Goal: Book appointment/travel/reservation

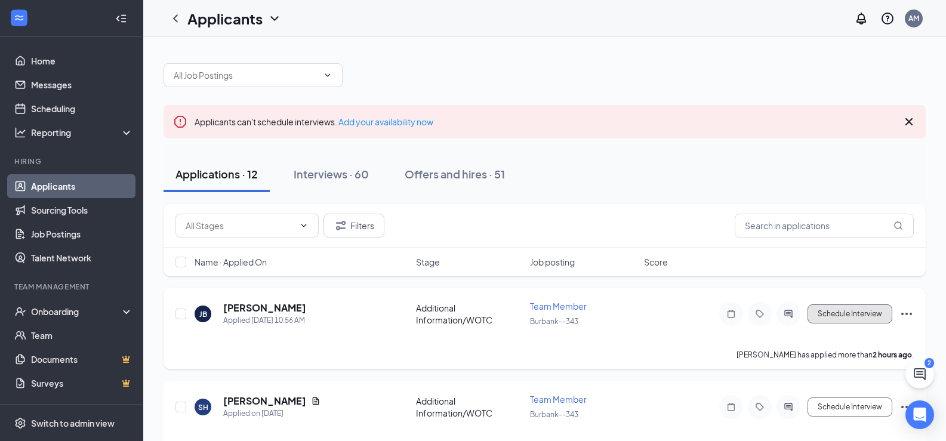
click at [818, 308] on button "Schedule Interview" at bounding box center [850, 313] width 85 height 19
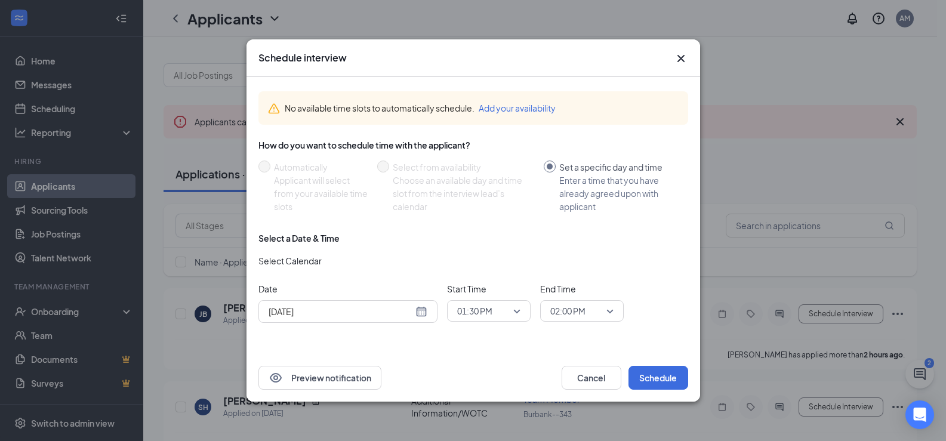
click at [415, 308] on div "[DATE]" at bounding box center [348, 311] width 159 height 13
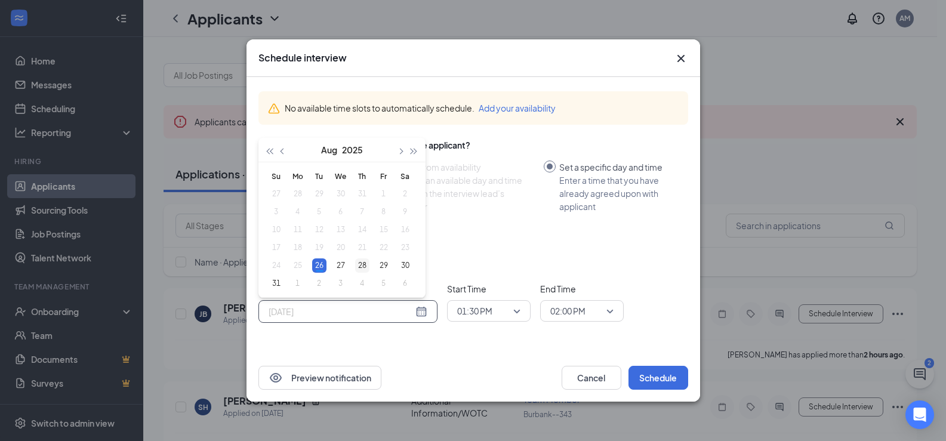
type input "[DATE]"
click at [366, 264] on div "28" at bounding box center [362, 265] width 14 height 14
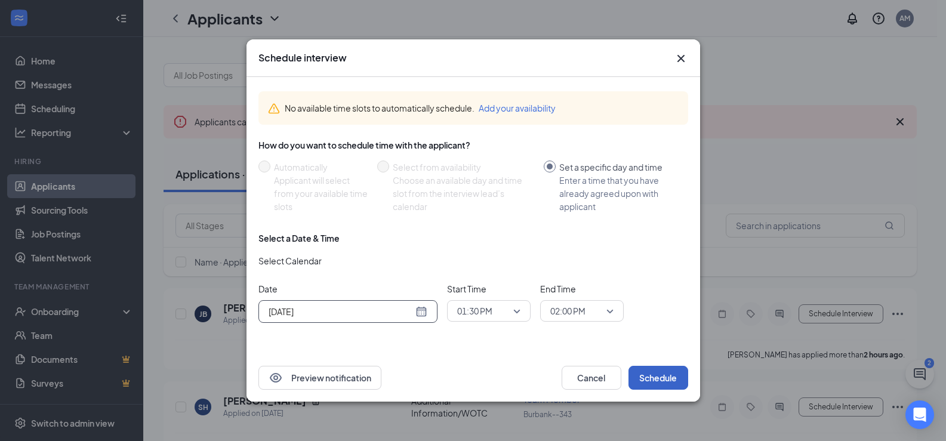
click at [656, 377] on button "Schedule" at bounding box center [658, 378] width 60 height 24
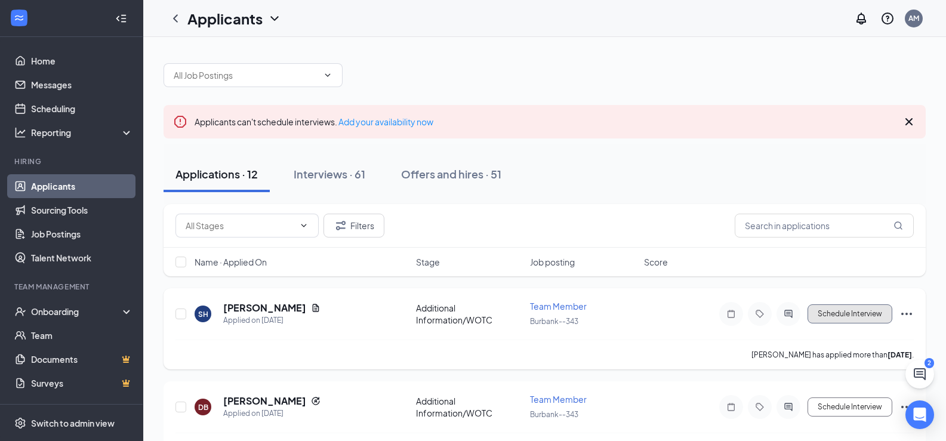
click at [831, 312] on button "Schedule Interview" at bounding box center [850, 313] width 85 height 19
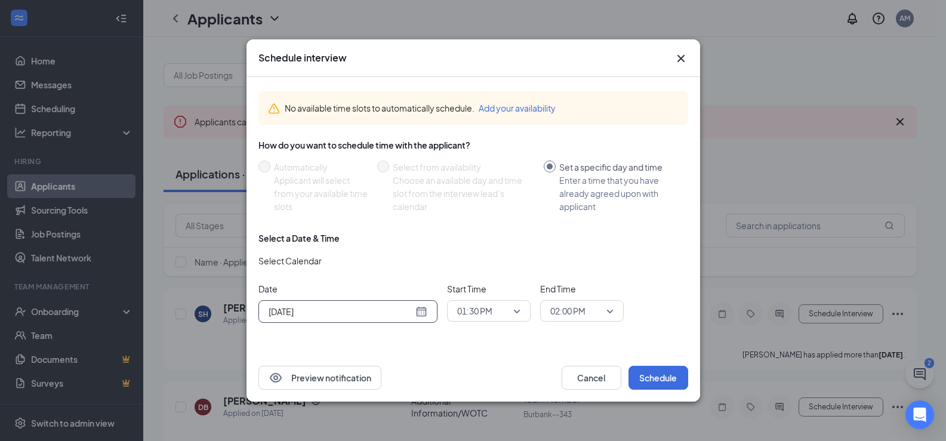
click at [420, 315] on div "[DATE]" at bounding box center [348, 311] width 159 height 13
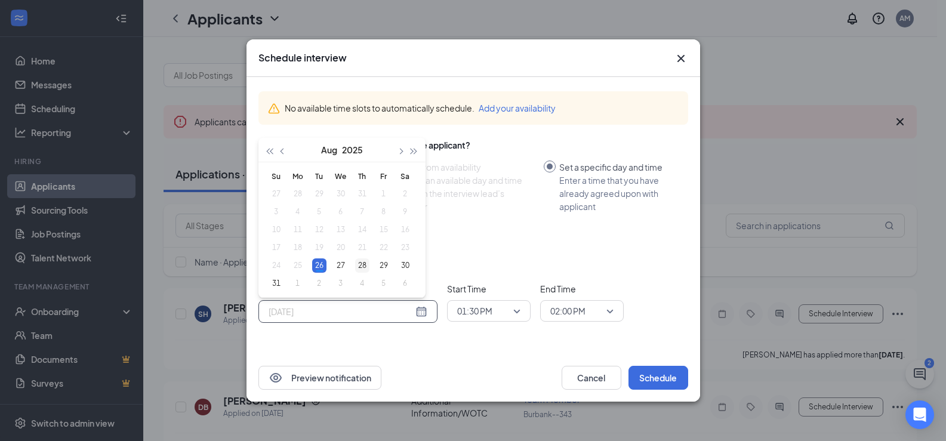
type input "[DATE]"
click at [368, 266] on div "28" at bounding box center [362, 265] width 14 height 14
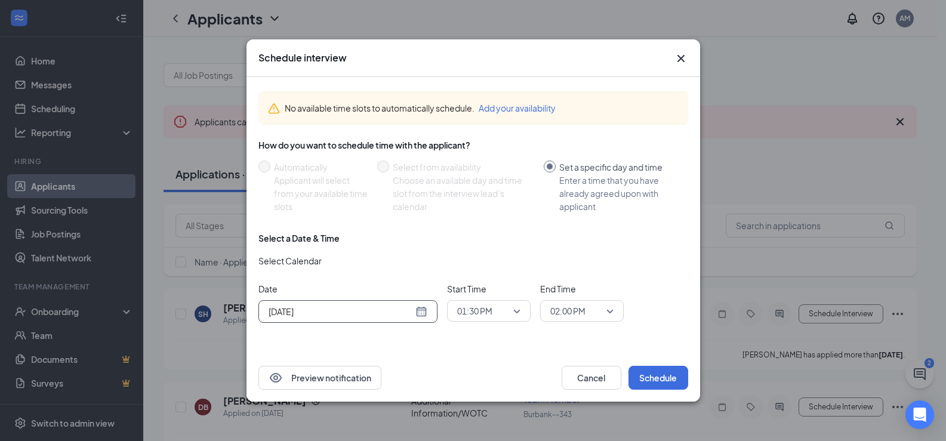
click at [510, 311] on span "01:30 PM" at bounding box center [488, 311] width 63 height 18
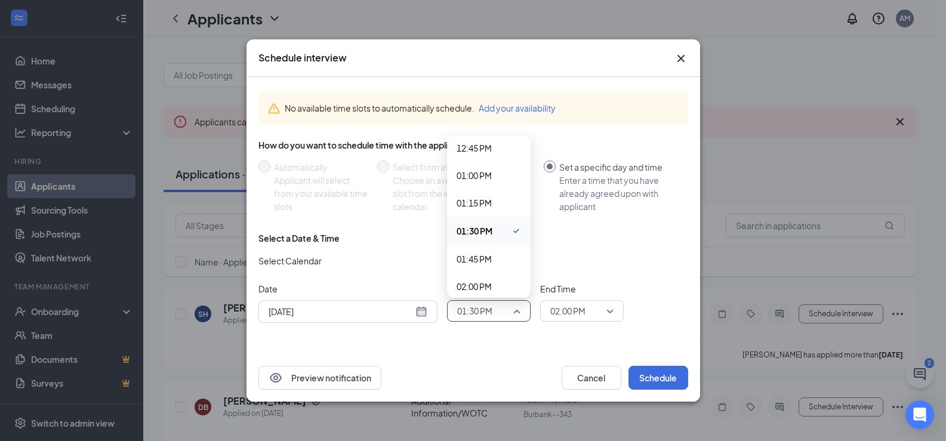
scroll to position [1478, 0]
click at [489, 241] on span "02:15 PM" at bounding box center [474, 242] width 35 height 13
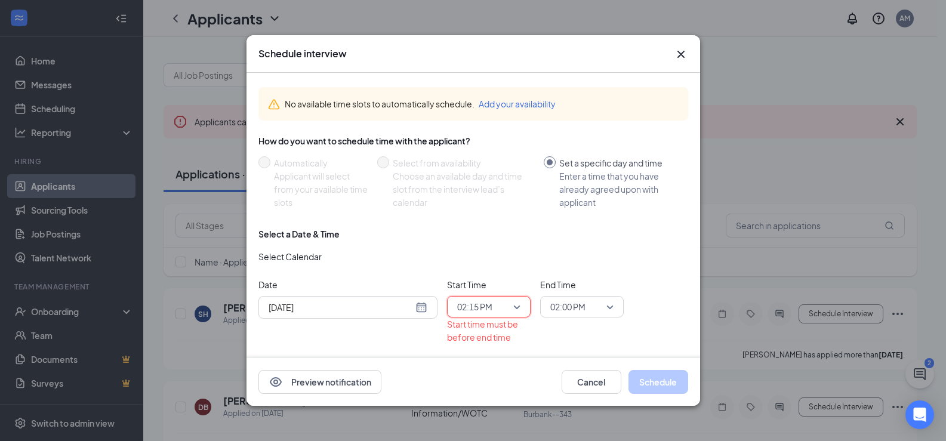
click at [516, 298] on span "02:15 PM" at bounding box center [488, 307] width 63 height 18
click at [492, 211] on span "02:00 PM" at bounding box center [474, 209] width 35 height 13
click at [611, 308] on span "02:00 PM" at bounding box center [581, 307] width 63 height 18
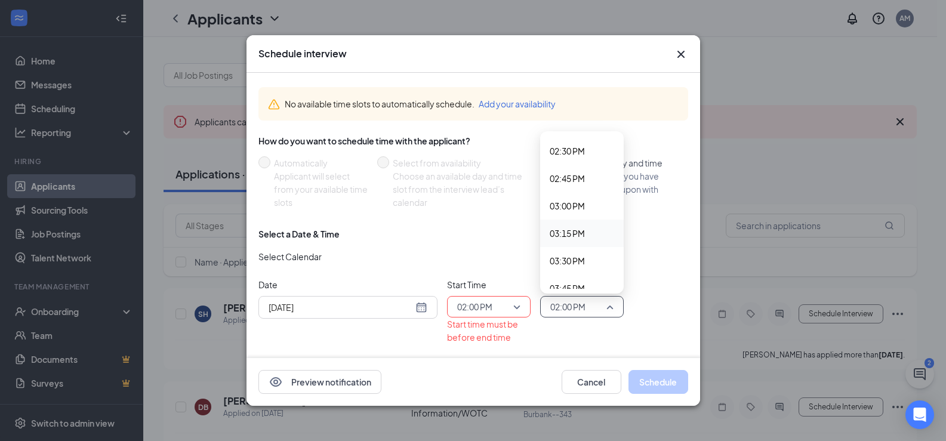
scroll to position [1473, 0]
click at [582, 238] on span "02:15 PM" at bounding box center [567, 242] width 35 height 13
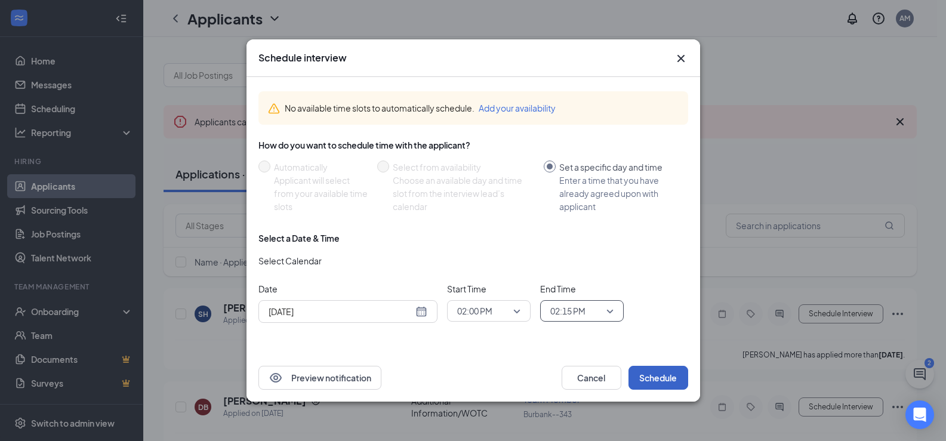
click at [663, 369] on button "Schedule" at bounding box center [658, 378] width 60 height 24
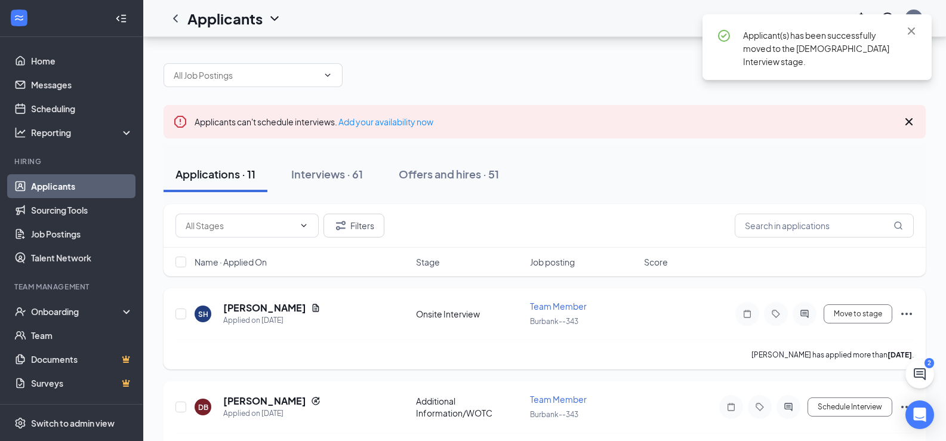
scroll to position [60, 0]
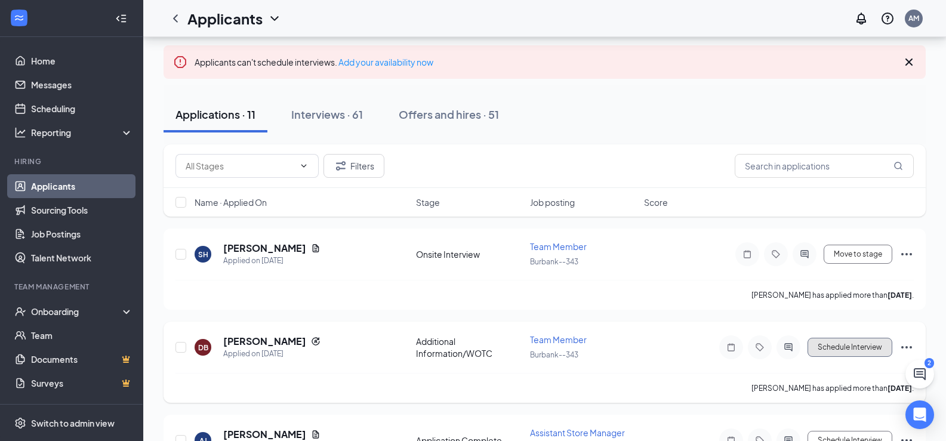
click at [821, 345] on button "Schedule Interview" at bounding box center [850, 347] width 85 height 19
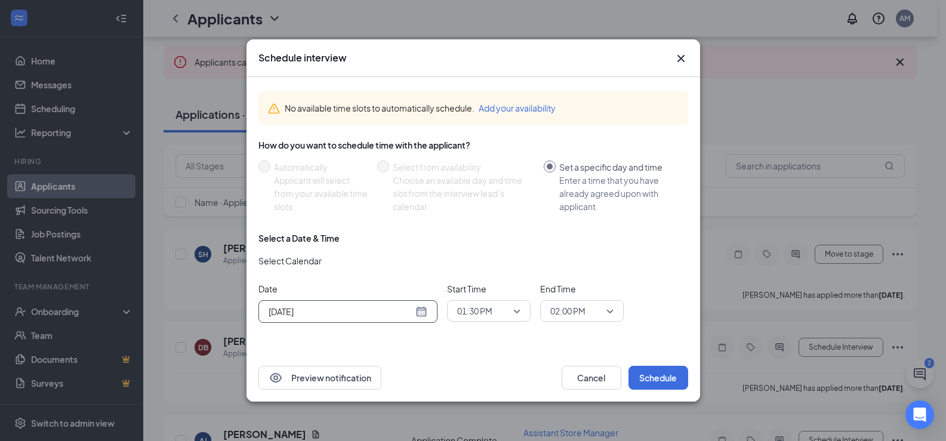
click at [424, 315] on div "[DATE]" at bounding box center [348, 311] width 159 height 13
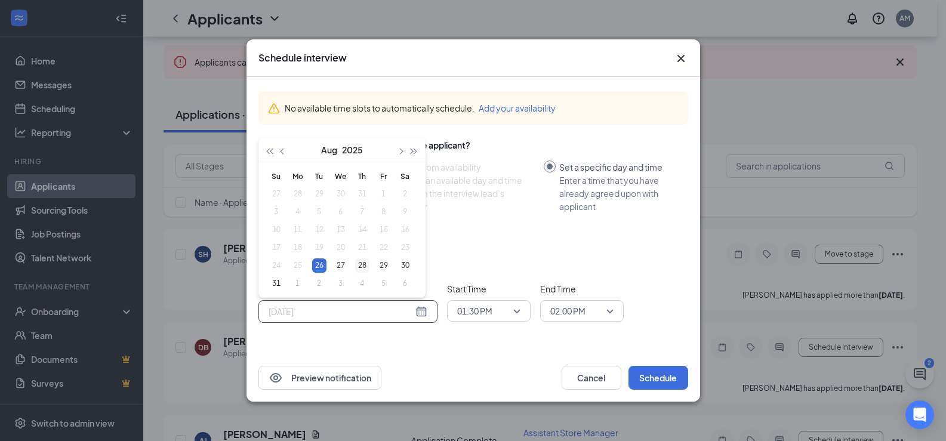
type input "[DATE]"
click at [363, 263] on div "28" at bounding box center [362, 265] width 14 height 14
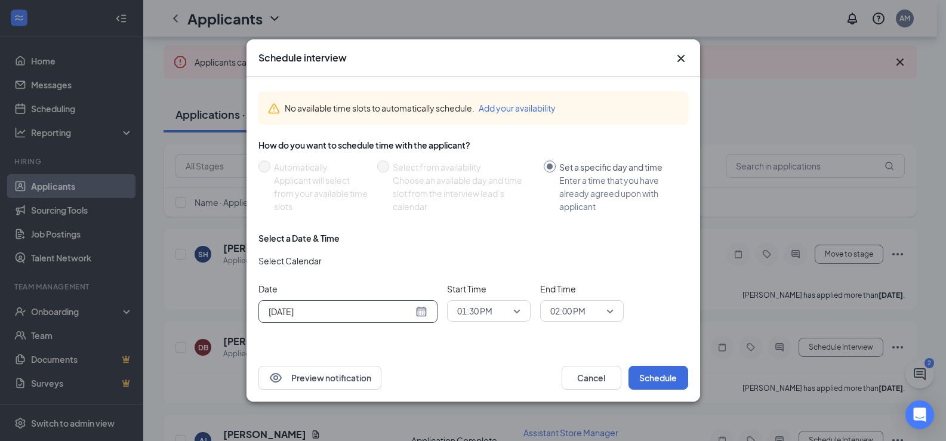
click at [503, 307] on span "01:30 PM" at bounding box center [483, 311] width 53 height 18
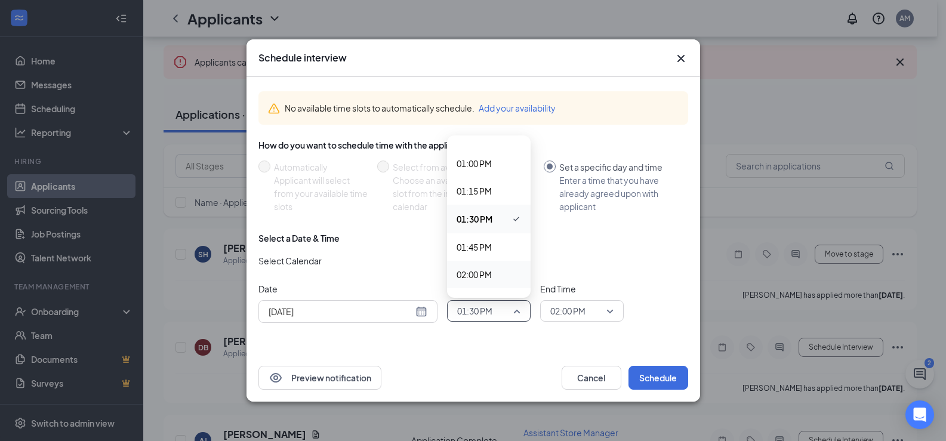
scroll to position [1537, 0]
click at [490, 183] on span "02:15 PM" at bounding box center [474, 182] width 35 height 13
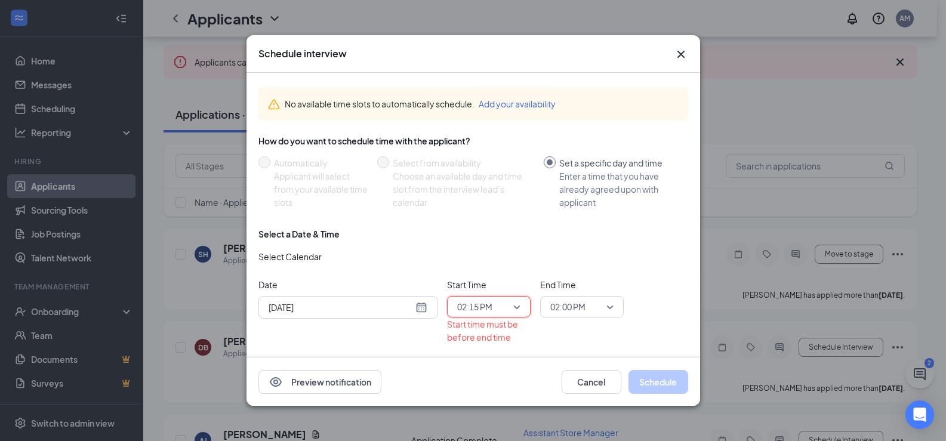
click at [613, 309] on span "02:00 PM" at bounding box center [581, 307] width 63 height 18
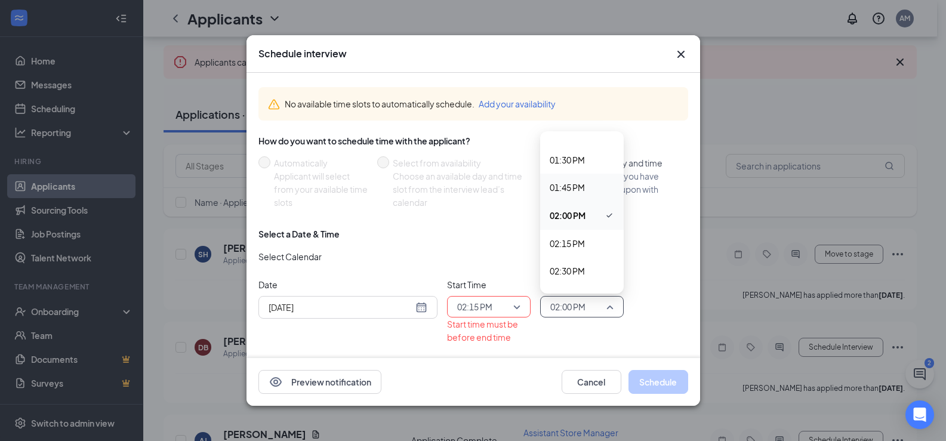
scroll to position [1473, 0]
click at [578, 268] on span "02:30 PM" at bounding box center [567, 270] width 35 height 13
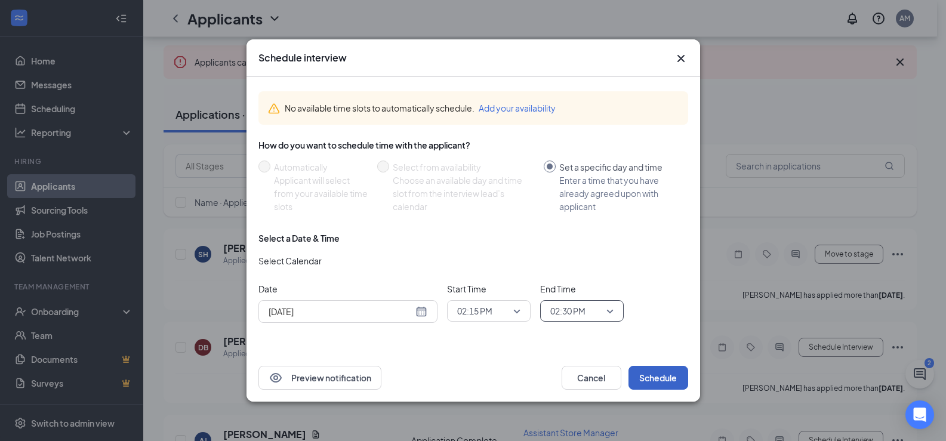
click at [660, 375] on button "Schedule" at bounding box center [658, 378] width 60 height 24
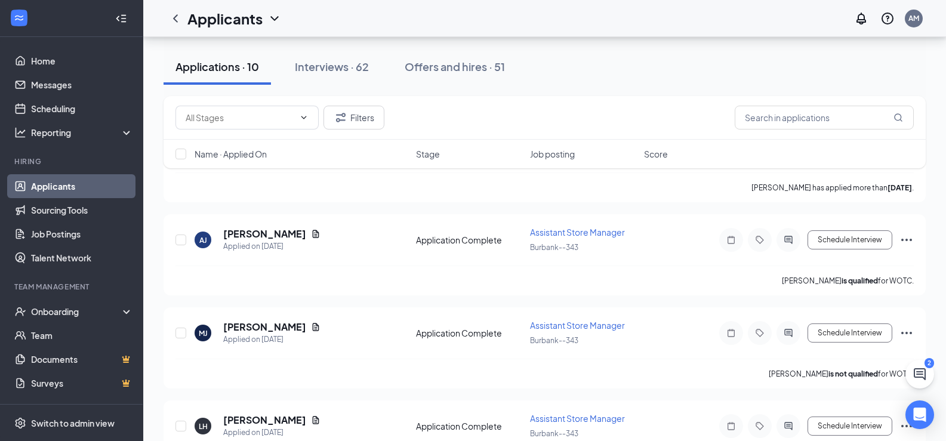
scroll to position [179, 0]
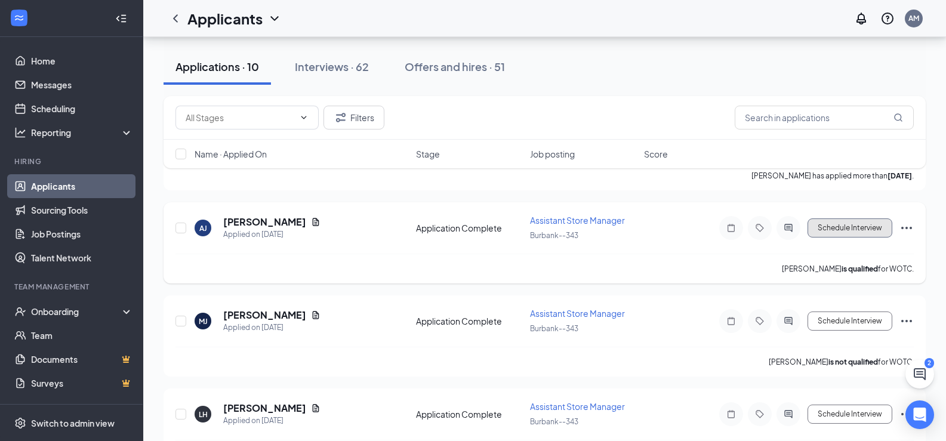
click at [837, 226] on button "Schedule Interview" at bounding box center [850, 227] width 85 height 19
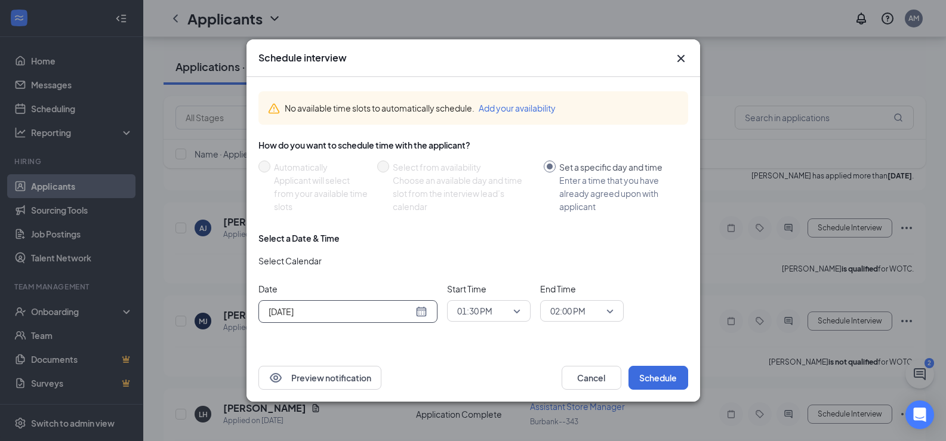
click at [420, 309] on div "[DATE]" at bounding box center [348, 311] width 159 height 13
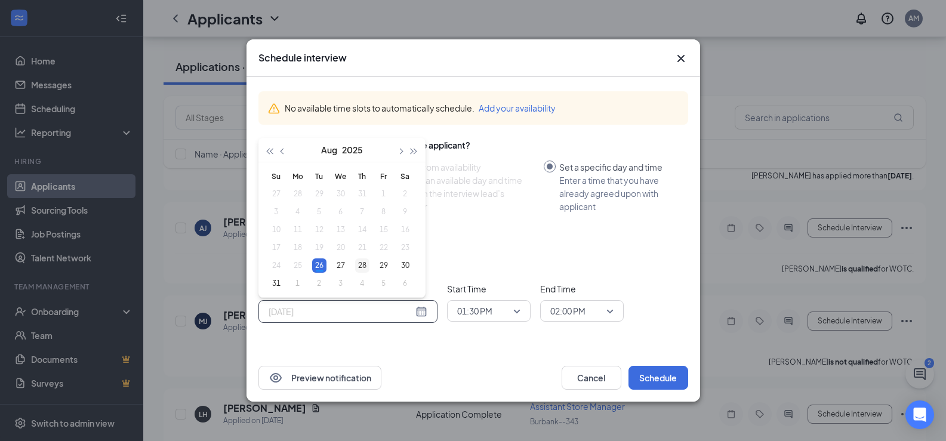
click at [363, 261] on div "28" at bounding box center [362, 265] width 14 height 14
type input "[DATE]"
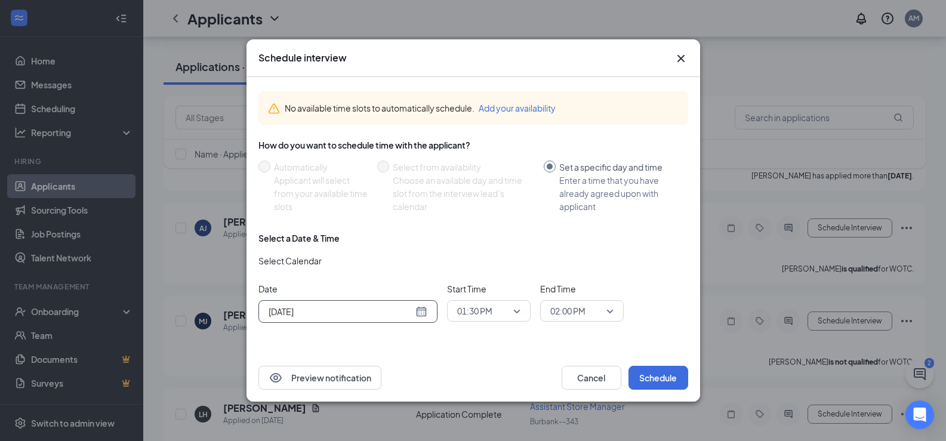
click at [514, 311] on span "01:30 PM" at bounding box center [488, 311] width 63 height 18
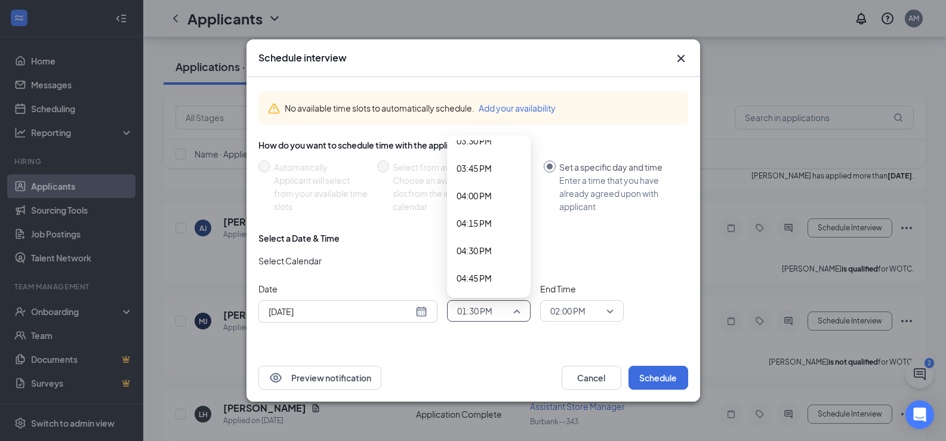
scroll to position [1740, 0]
click at [488, 280] on span "05:00 PM" at bounding box center [474, 281] width 35 height 13
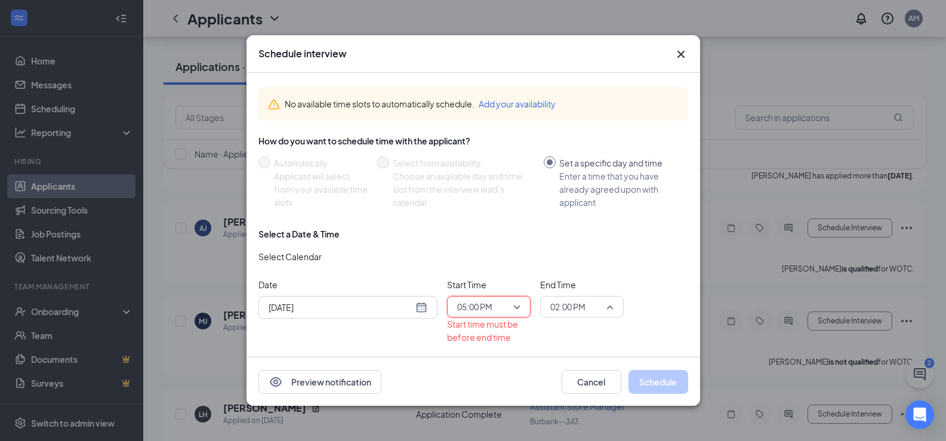
click at [616, 308] on div "02:00 PM" at bounding box center [582, 306] width 84 height 21
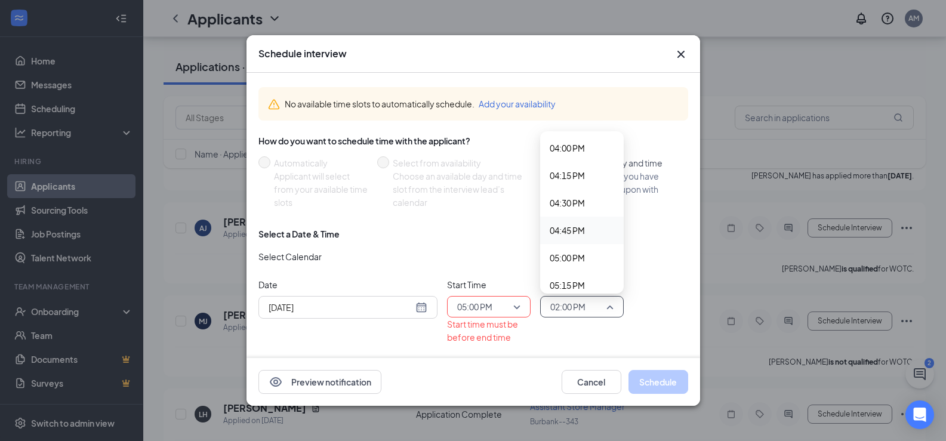
scroll to position [1783, 0]
click at [587, 261] on span "05:15 PM" at bounding box center [582, 261] width 64 height 13
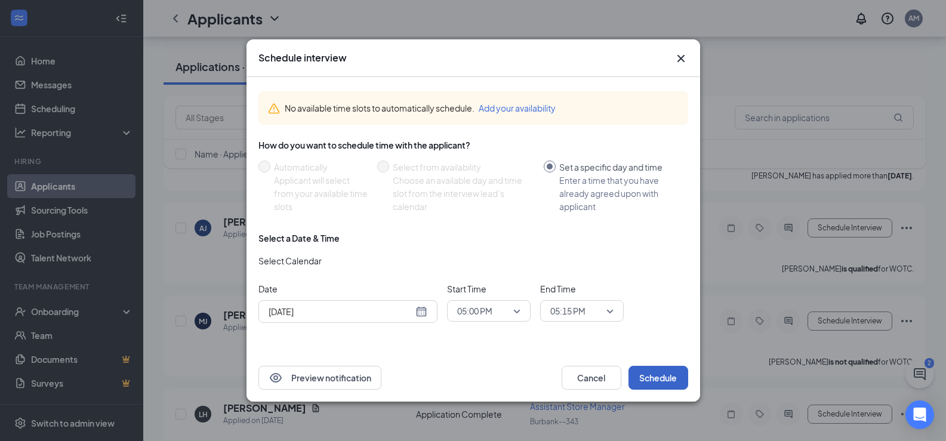
click at [664, 378] on button "Schedule" at bounding box center [658, 378] width 60 height 24
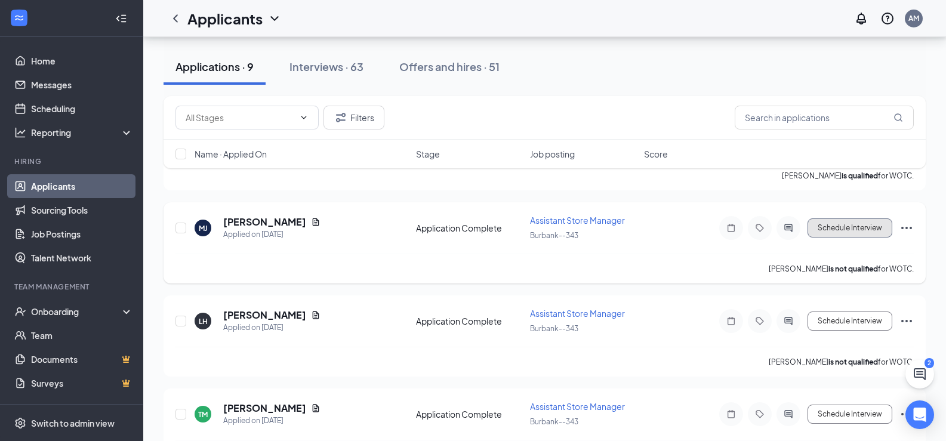
click at [863, 224] on button "Schedule Interview" at bounding box center [850, 227] width 85 height 19
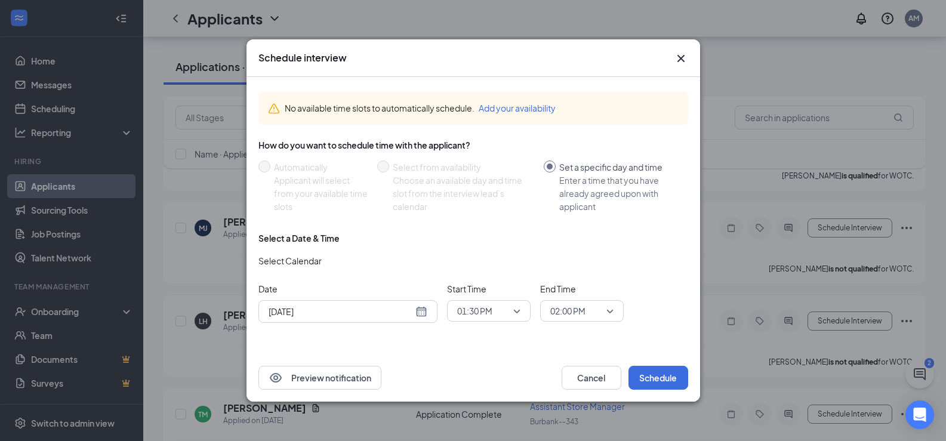
click at [519, 310] on span "01:30 PM" at bounding box center [488, 311] width 63 height 18
drag, startPoint x: 486, startPoint y: 264, endPoint x: 595, endPoint y: 328, distance: 126.0
click at [488, 264] on span "05:30 PM" at bounding box center [474, 264] width 35 height 13
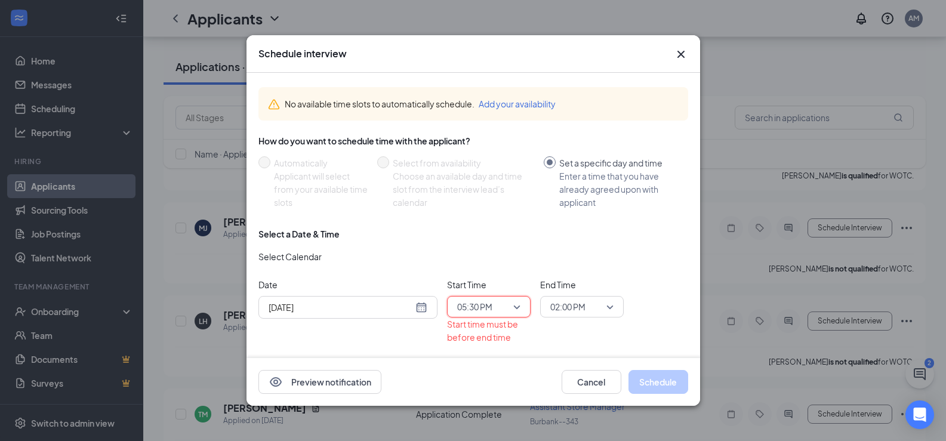
click at [612, 303] on span "02:00 PM" at bounding box center [581, 307] width 63 height 18
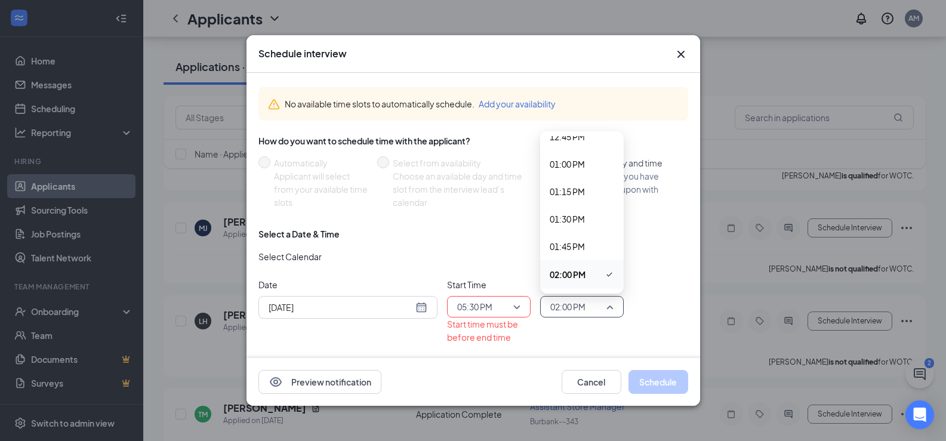
click at [613, 280] on div "02:00 PM" at bounding box center [582, 274] width 84 height 29
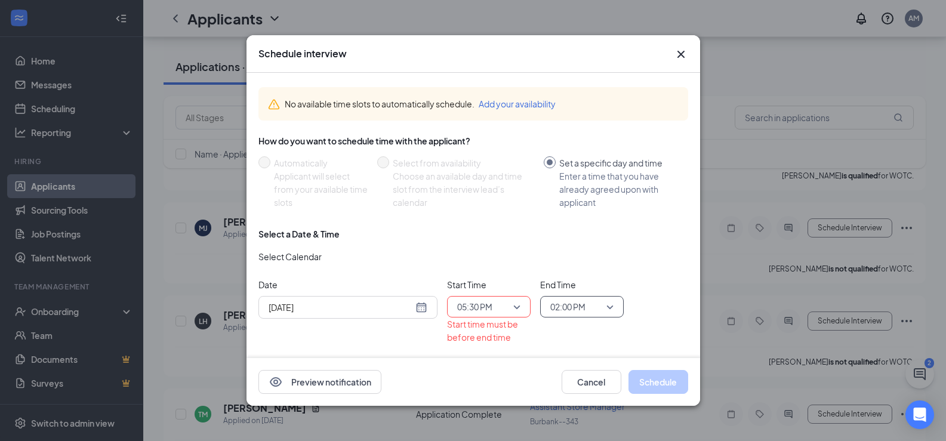
click at [618, 284] on span "End Time" at bounding box center [582, 284] width 84 height 13
click at [603, 307] on span "02:00 PM" at bounding box center [581, 307] width 63 height 18
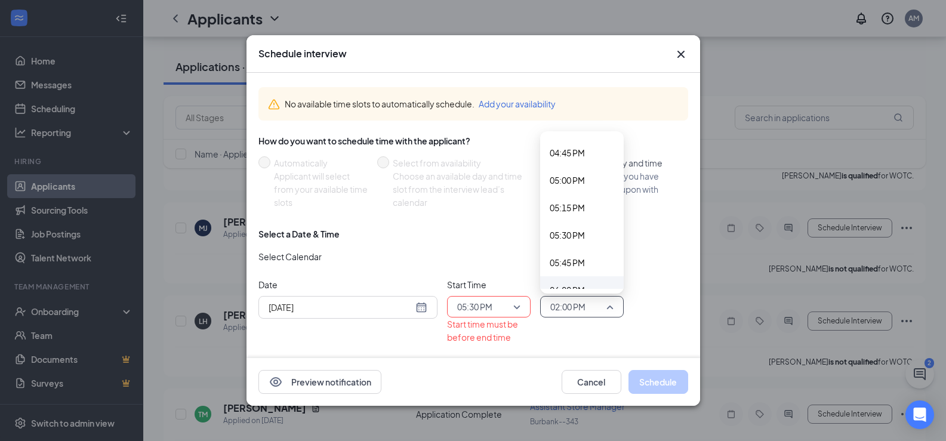
scroll to position [1843, 0]
click at [574, 261] on span "05:45 PM" at bounding box center [567, 257] width 35 height 13
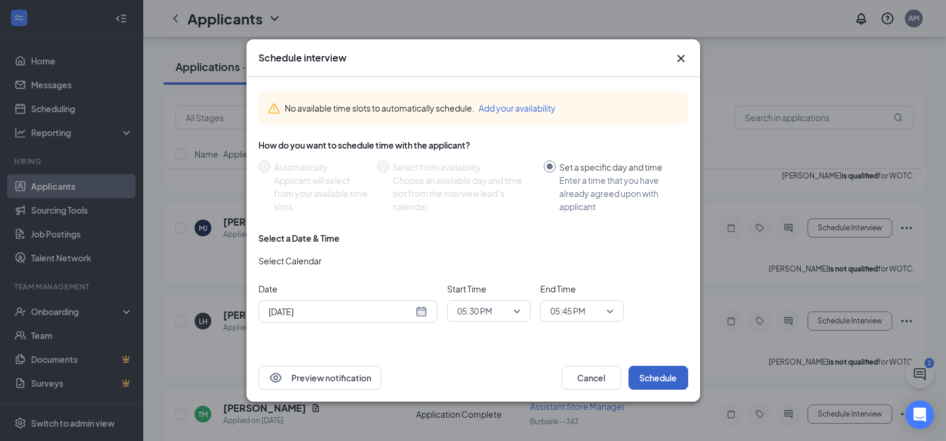
click at [657, 377] on button "Schedule" at bounding box center [658, 378] width 60 height 24
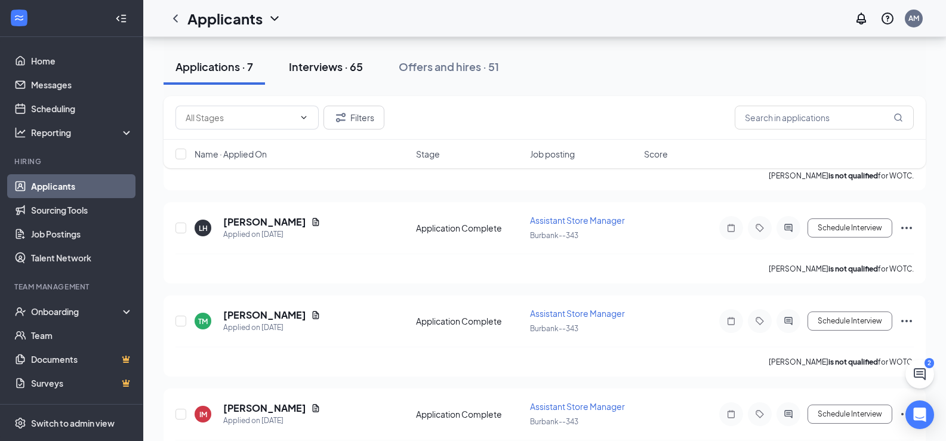
click at [330, 59] on div "Interviews · 65" at bounding box center [326, 66] width 74 height 15
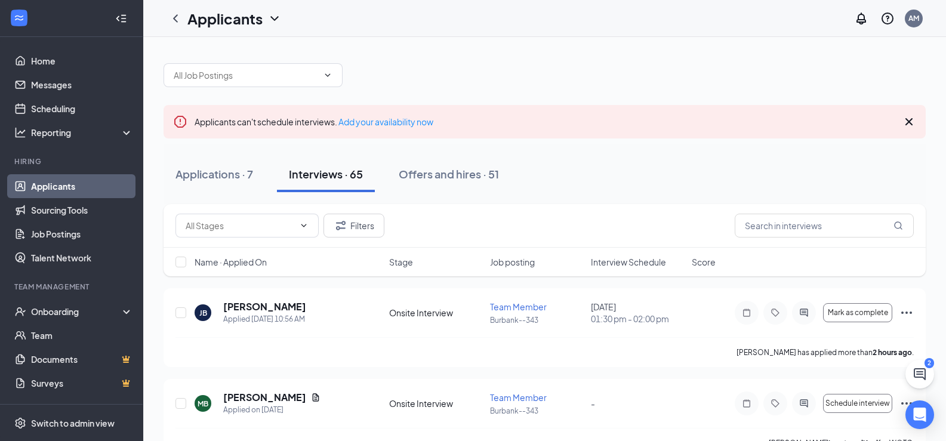
click at [629, 260] on span "Interview Schedule" at bounding box center [628, 262] width 75 height 12
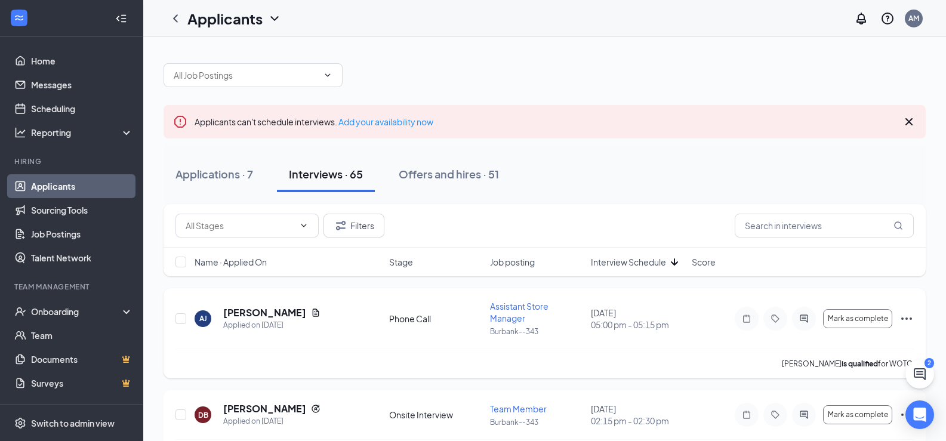
click at [904, 317] on icon "Ellipses" at bounding box center [906, 319] width 14 height 14
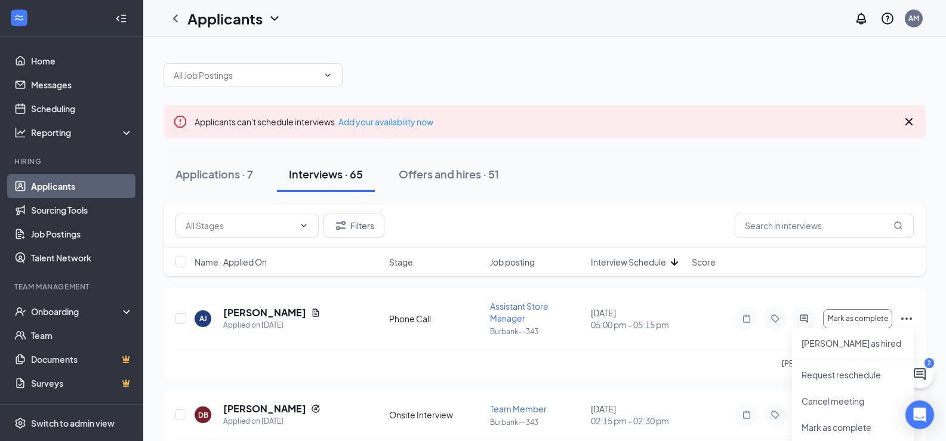
click at [786, 253] on div "Name · Applied On Stage Job posting Interview Schedule Score" at bounding box center [545, 262] width 762 height 29
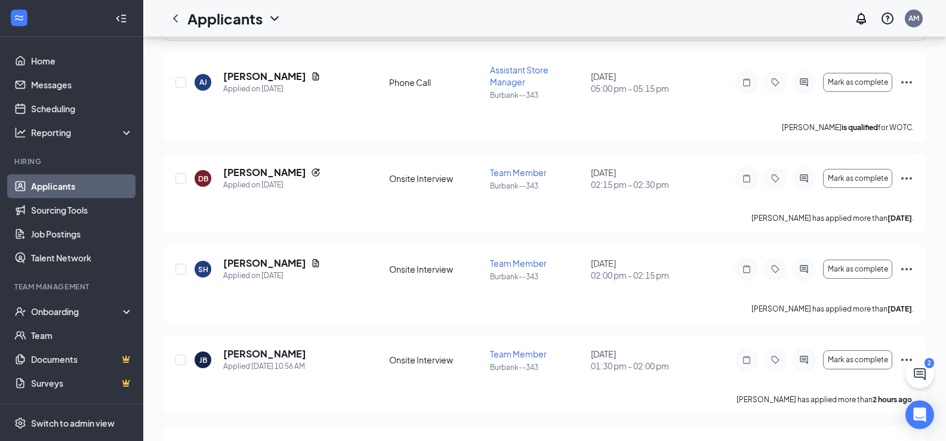
scroll to position [298, 0]
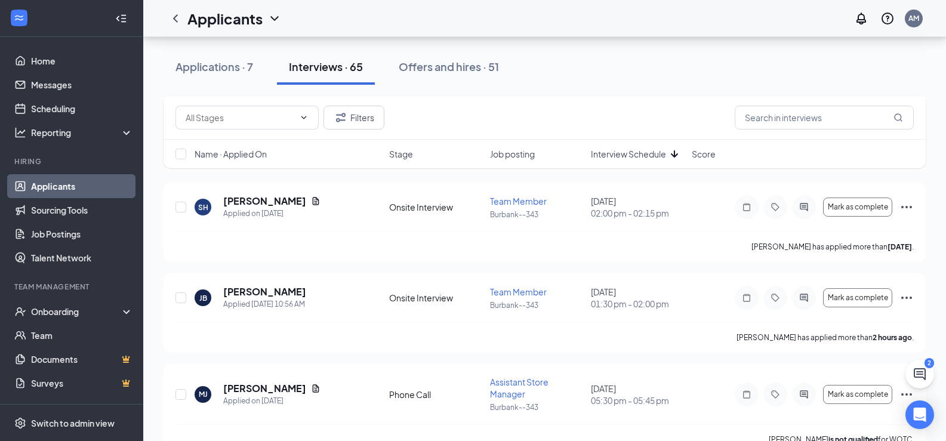
click at [45, 184] on link "Applicants" at bounding box center [82, 186] width 102 height 24
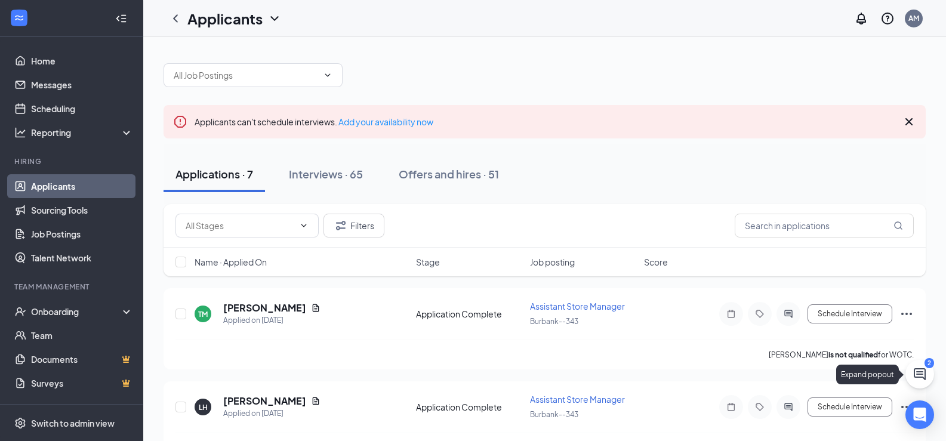
click at [922, 372] on icon "ChatActive" at bounding box center [920, 374] width 12 height 12
click at [778, 424] on div "Chat 2" at bounding box center [779, 426] width 183 height 19
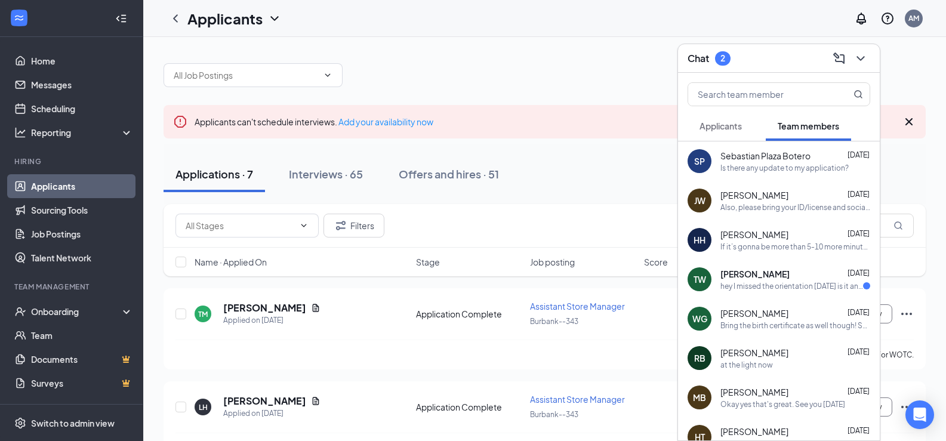
click at [787, 281] on div "hey I missed the orientation [DATE] is it any other days I can go ?" at bounding box center [791, 286] width 143 height 10
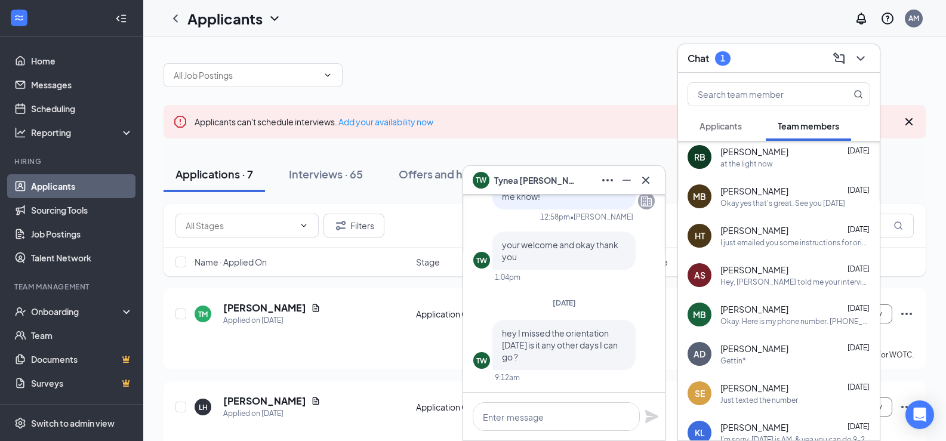
scroll to position [331, 0]
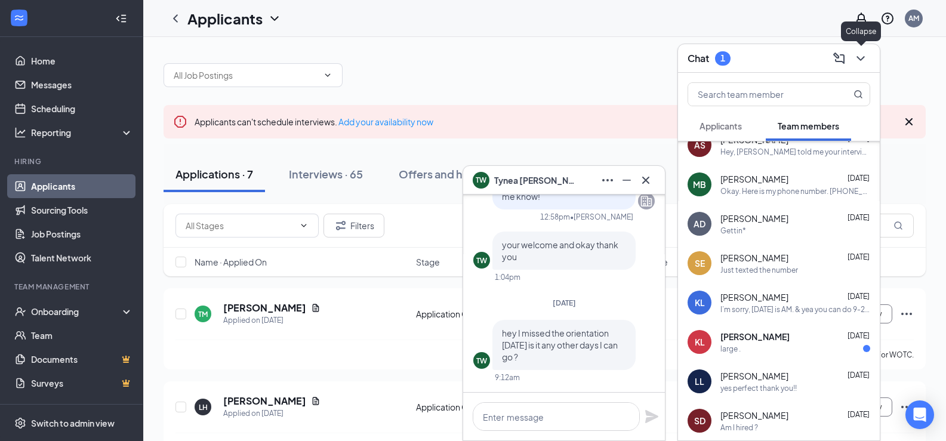
click at [870, 58] on button at bounding box center [860, 58] width 19 height 19
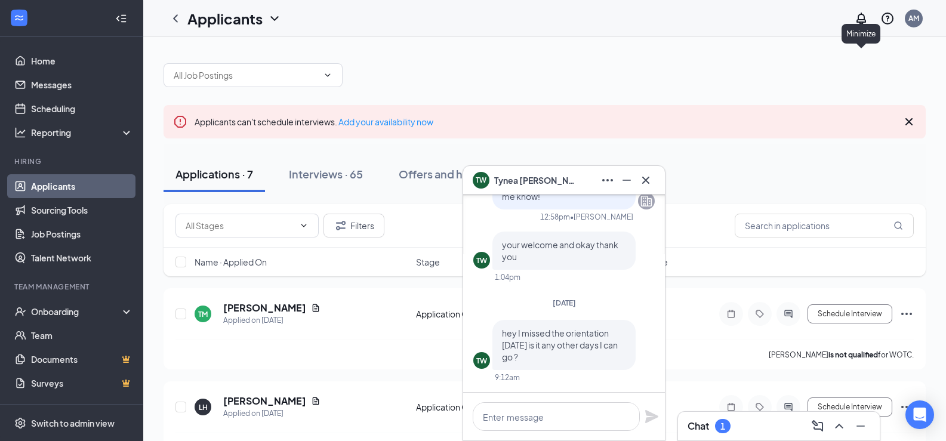
scroll to position [0, 0]
